Goal: Task Accomplishment & Management: Use online tool/utility

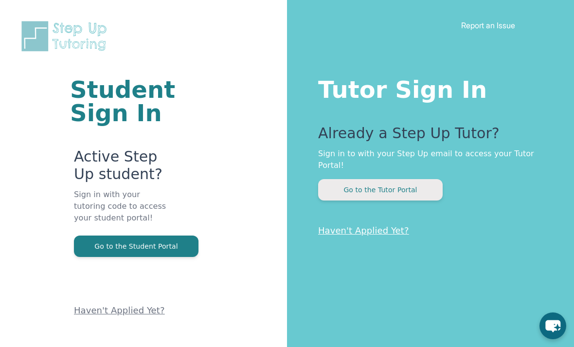
click at [356, 188] on button "Go to the Tutor Portal" at bounding box center [380, 189] width 124 height 21
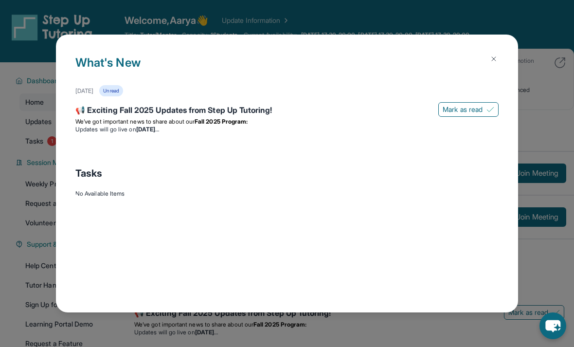
click at [494, 55] on img at bounding box center [493, 59] width 8 height 8
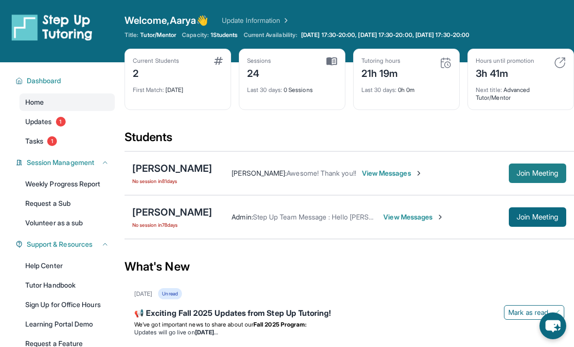
click at [546, 176] on span "Join Meeting" at bounding box center [537, 173] width 42 height 6
click at [544, 179] on button "Join Meeting" at bounding box center [536, 172] width 57 height 19
click at [488, 258] on div "What's New" at bounding box center [348, 266] width 449 height 43
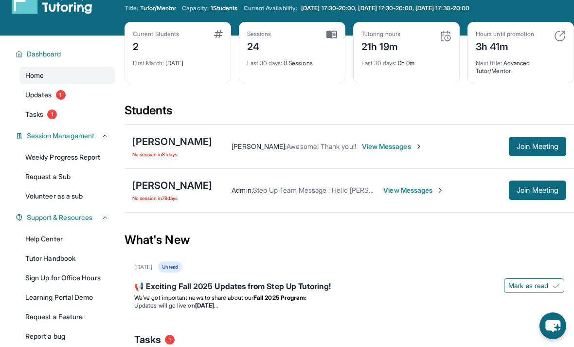
scroll to position [101, 0]
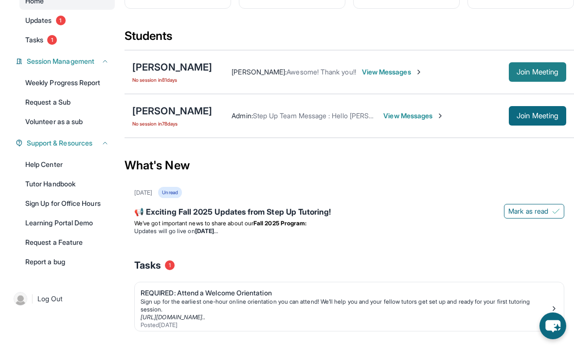
click at [546, 73] on span "Join Meeting" at bounding box center [537, 72] width 42 height 6
click at [157, 72] on div "[PERSON_NAME]" at bounding box center [172, 67] width 80 height 14
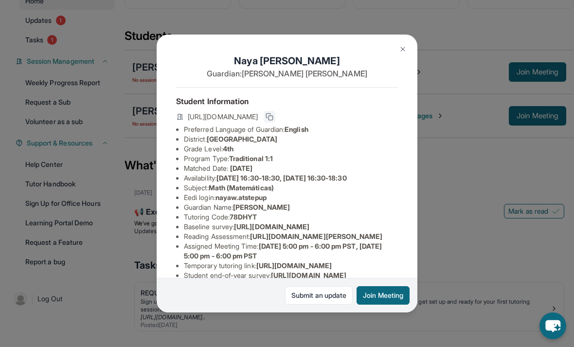
click at [275, 122] on button at bounding box center [269, 117] width 12 height 12
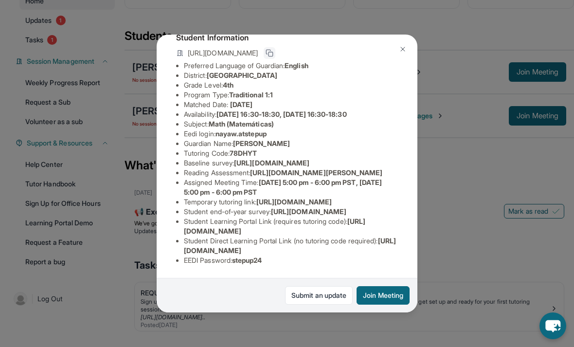
scroll to position [136, 8]
click at [402, 53] on img at bounding box center [403, 49] width 8 height 8
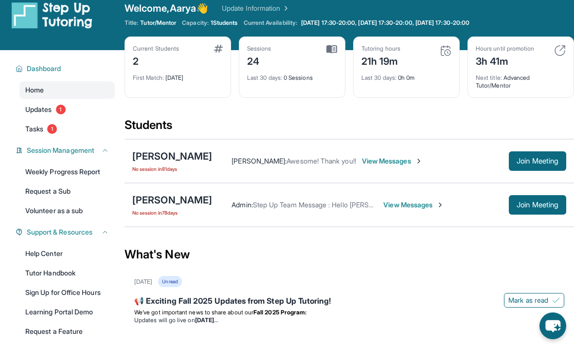
scroll to position [0, 0]
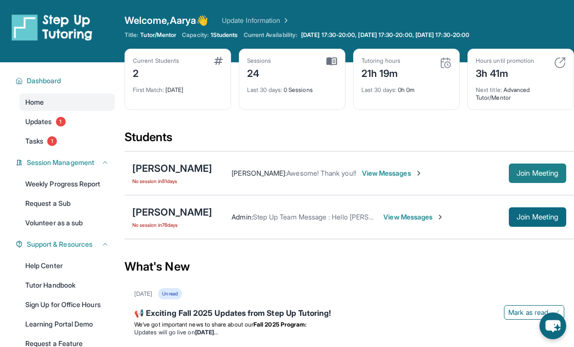
click at [538, 171] on span "Join Meeting" at bounding box center [537, 173] width 42 height 6
click at [465, 279] on div "What's New" at bounding box center [348, 266] width 449 height 43
click at [459, 267] on div "What's New" at bounding box center [348, 266] width 449 height 43
click at [539, 179] on button "Join Meeting" at bounding box center [536, 172] width 57 height 19
click at [540, 179] on button "Join Meeting" at bounding box center [536, 172] width 57 height 19
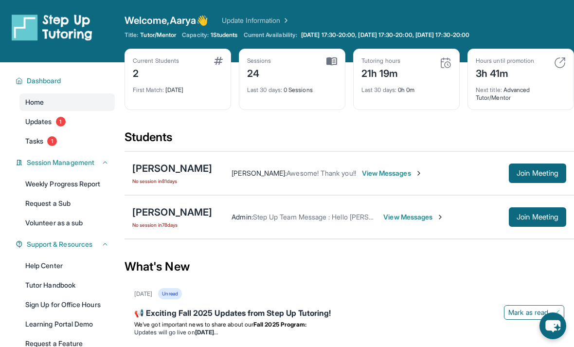
click at [495, 261] on div "What's New" at bounding box center [348, 266] width 449 height 43
click at [169, 171] on div "[PERSON_NAME]" at bounding box center [172, 168] width 80 height 14
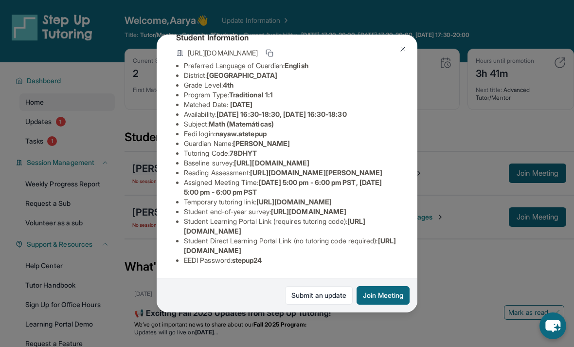
scroll to position [136, 0]
copy li "[URL][DOMAIN_NAME]"
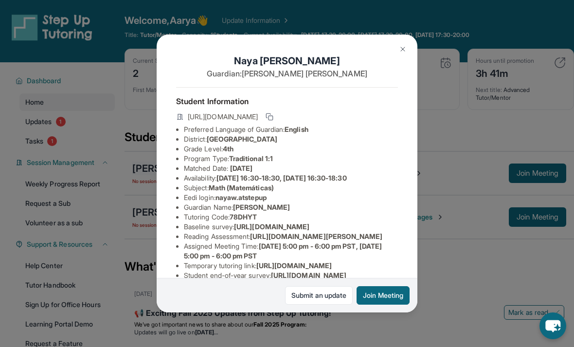
scroll to position [0, 0]
click at [377, 212] on li "Tutoring Code : 78DHYT" at bounding box center [291, 217] width 214 height 10
click at [489, 131] on div "[PERSON_NAME] Guardian: [PERSON_NAME] Student Information [URL][DOMAIN_NAME] Pr…" at bounding box center [287, 173] width 574 height 347
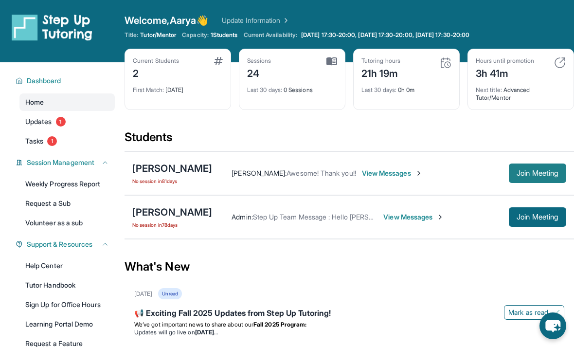
click at [547, 175] on span "Join Meeting" at bounding box center [537, 173] width 42 height 6
